Goal: Transaction & Acquisition: Purchase product/service

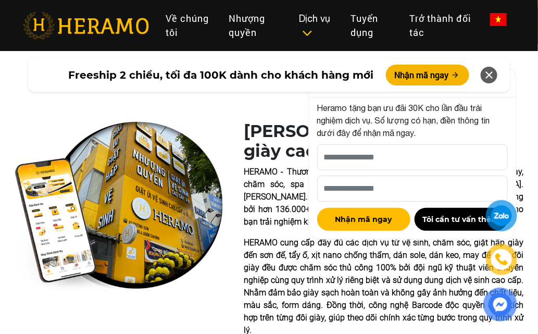
scroll to position [218, 0]
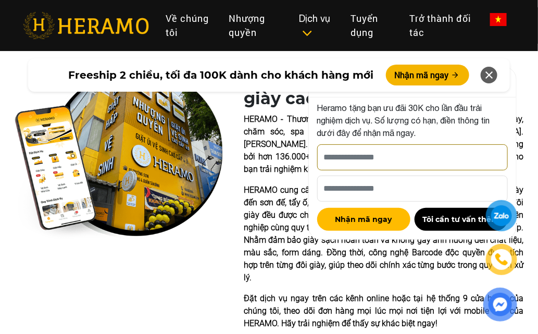
click at [462, 155] on input "[PERSON_NAME] xin tên của bạn nhé *" at bounding box center [412, 157] width 191 height 26
type input "**********"
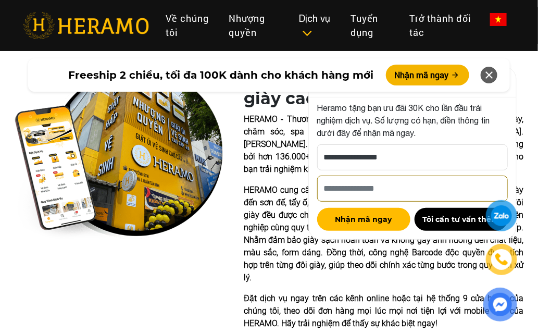
click at [464, 192] on input "Số điện thoại HERAMO có thể liên hệ là *" at bounding box center [412, 189] width 191 height 26
type input "**********"
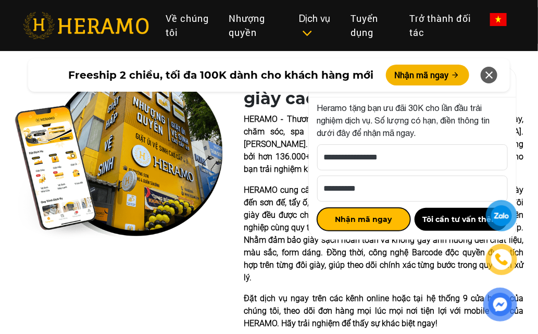
click at [401, 219] on button "Nhận mã ngay" at bounding box center [363, 219] width 93 height 23
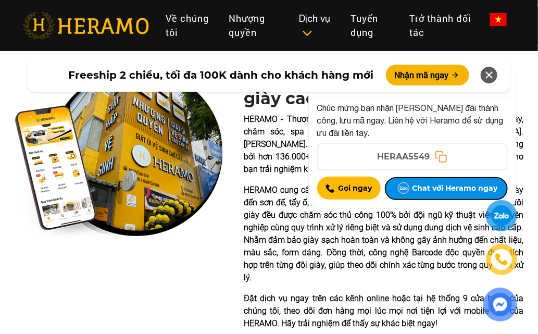
click at [438, 184] on button "Chat với Heramo ngay" at bounding box center [446, 188] width 122 height 23
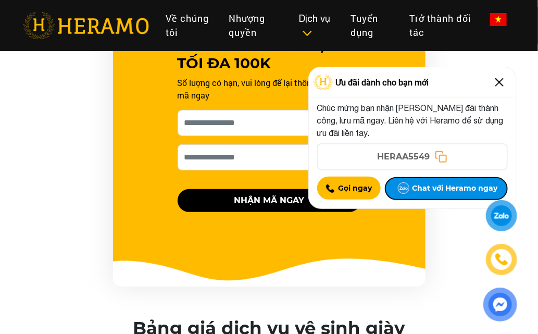
scroll to position [1156, 0]
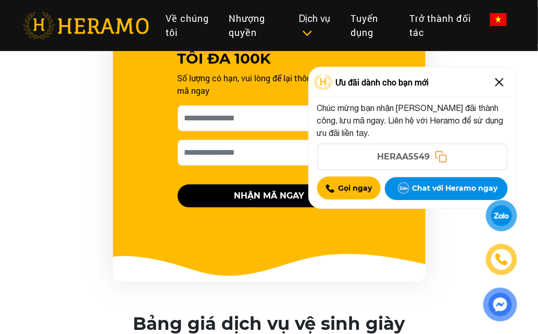
click at [499, 78] on img at bounding box center [499, 82] width 17 height 17
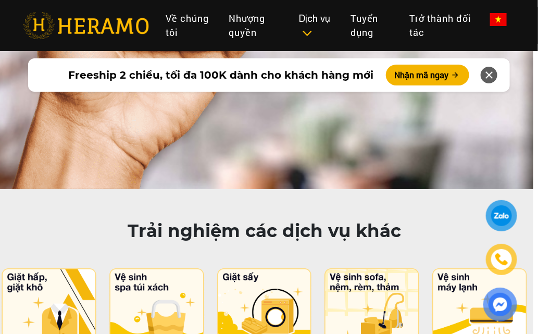
scroll to position [5622, 14]
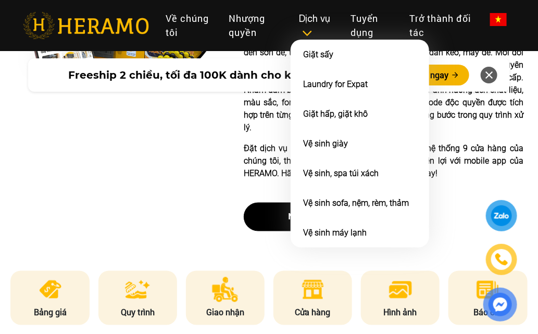
click at [303, 39] on div "Dịch vụ" at bounding box center [316, 25] width 35 height 28
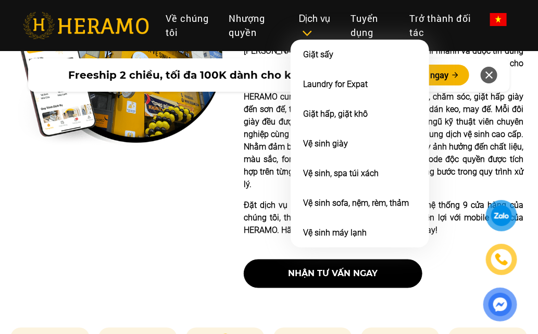
scroll to position [304, 0]
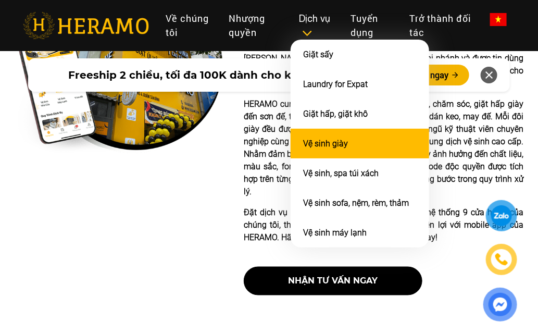
click at [385, 144] on li "Vệ sinh giày" at bounding box center [360, 144] width 139 height 30
click at [386, 144] on li "Vệ sinh giày" at bounding box center [360, 144] width 139 height 30
click at [392, 142] on li "Vệ sinh giày" at bounding box center [360, 144] width 139 height 30
click at [392, 143] on li "Vệ sinh giày" at bounding box center [360, 144] width 139 height 30
click at [334, 140] on link "Vệ sinh giày" at bounding box center [325, 144] width 45 height 10
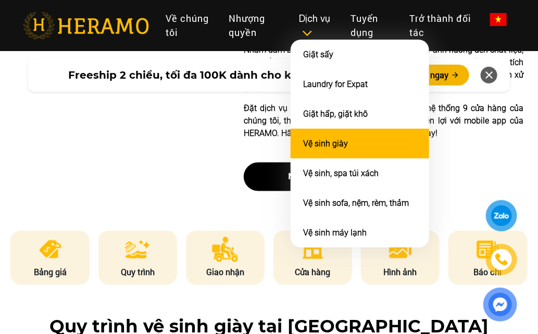
scroll to position [394, 0]
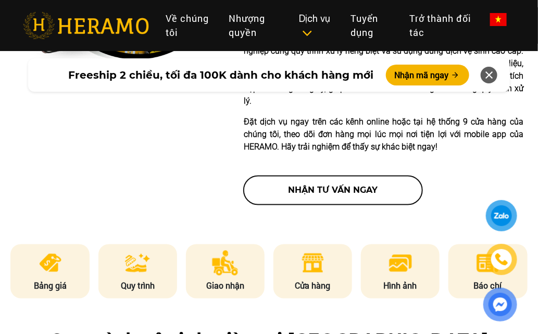
click at [377, 179] on button "nhận tư vấn ngay" at bounding box center [333, 190] width 179 height 29
